Goal: Obtain resource: Obtain resource

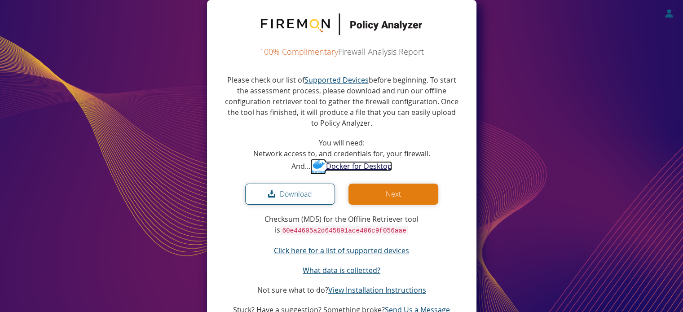
click at [367, 165] on link "Docker for Desktop" at bounding box center [351, 166] width 82 height 10
click at [577, 135] on saas-download "100% Complimentary Firewall Analysis Report Please check our list of Supported …" at bounding box center [341, 166] width 683 height 333
click at [399, 195] on button "Next" at bounding box center [394, 194] width 90 height 21
click at [182, 55] on saas-download "100% Complimentary Firewall Analysis Report Please check our list of Supported …" at bounding box center [341, 166] width 683 height 333
click at [197, 20] on saas-download "100% Complimentary Firewall Analysis Report Please check our list of Supported …" at bounding box center [341, 166] width 683 height 333
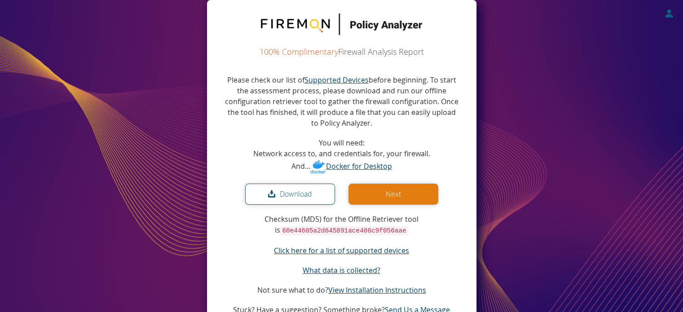
click at [197, 20] on saas-download "100% Complimentary Firewall Analysis Report Please check our list of Supported …" at bounding box center [341, 166] width 683 height 333
click at [548, 44] on saas-download "100% Complimentary Firewall Analysis Report Please check our list of Supported …" at bounding box center [341, 166] width 683 height 333
drag, startPoint x: 535, startPoint y: 67, endPoint x: 529, endPoint y: 35, distance: 32.0
click at [535, 67] on saas-download "100% Complimentary Firewall Analysis Report Please check our list of Supported …" at bounding box center [341, 166] width 683 height 333
click at [104, 86] on saas-download "100% Complimentary Firewall Analysis Report Please check our list of Supported …" at bounding box center [341, 166] width 683 height 333
